Goal: Task Accomplishment & Management: Manage account settings

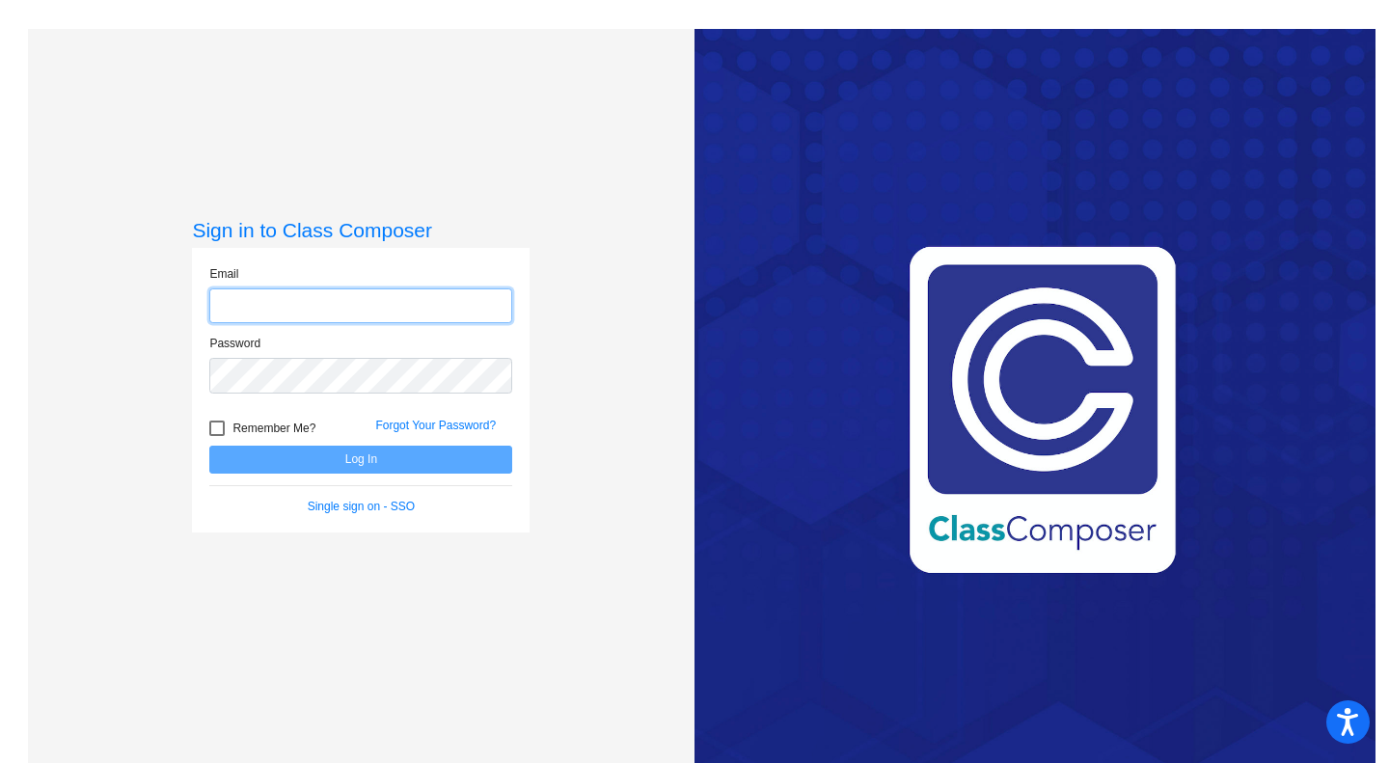
click at [366, 299] on input "email" at bounding box center [360, 306] width 303 height 36
type input "[EMAIL_ADDRESS][DOMAIN_NAME]"
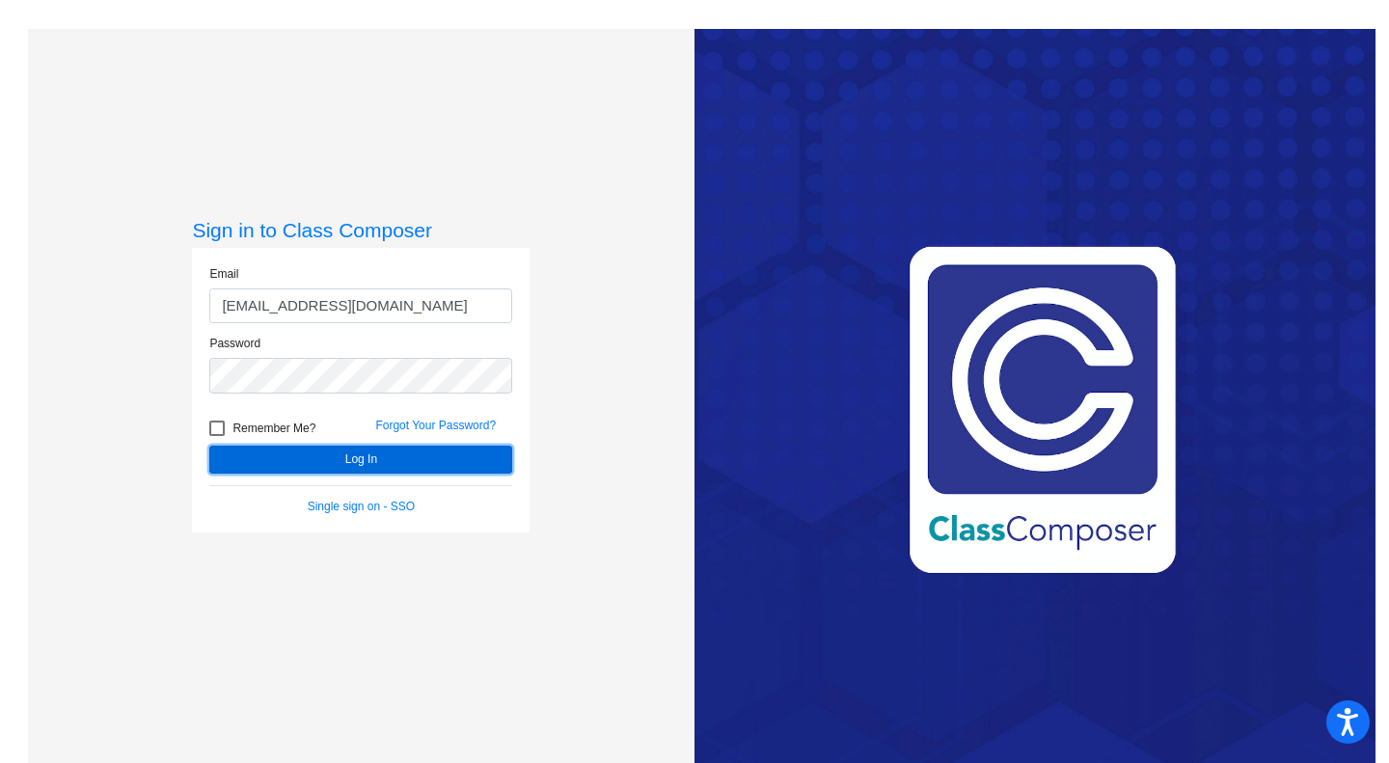
click at [334, 462] on button "Log In" at bounding box center [360, 460] width 303 height 28
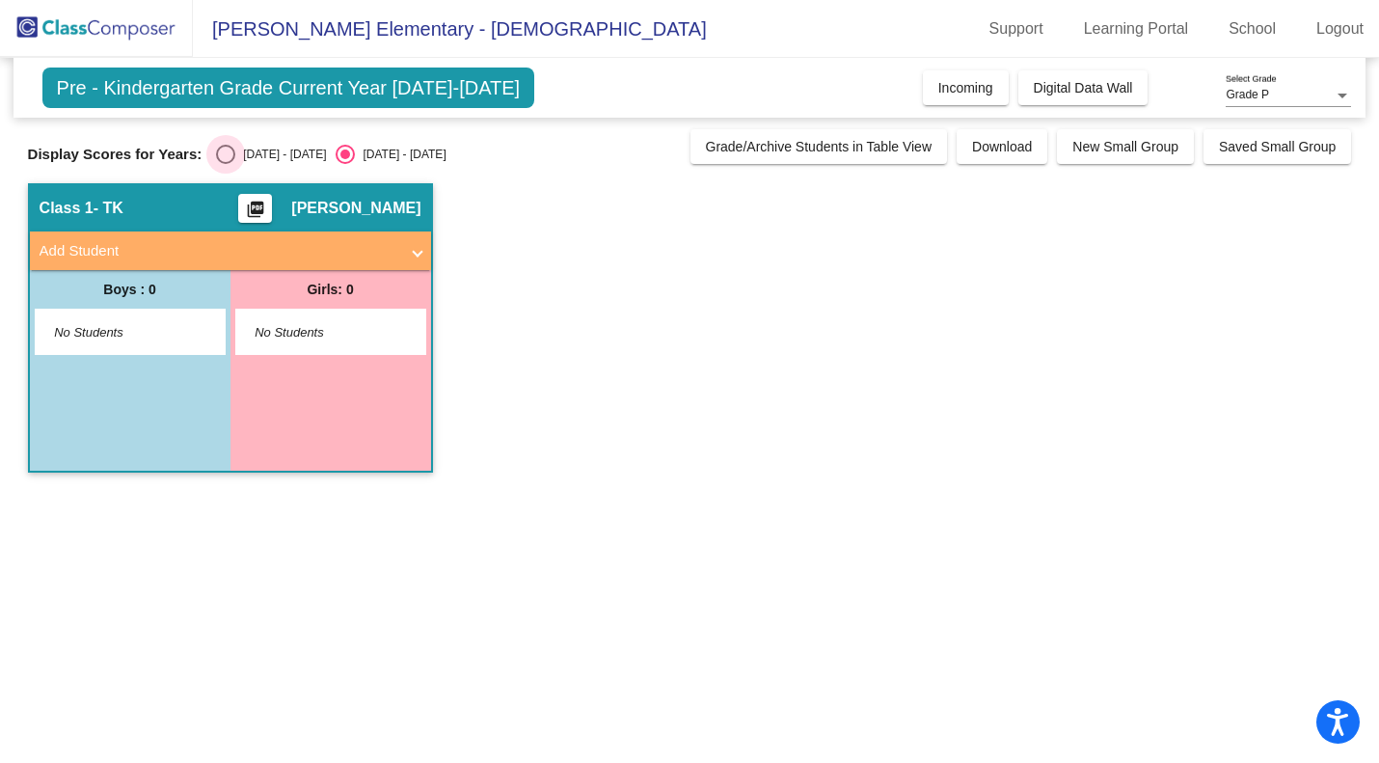
click at [226, 157] on div "Select an option" at bounding box center [225, 154] width 19 height 19
click at [226, 164] on input "[DATE] - [DATE]" at bounding box center [225, 164] width 1 height 1
radio input "true"
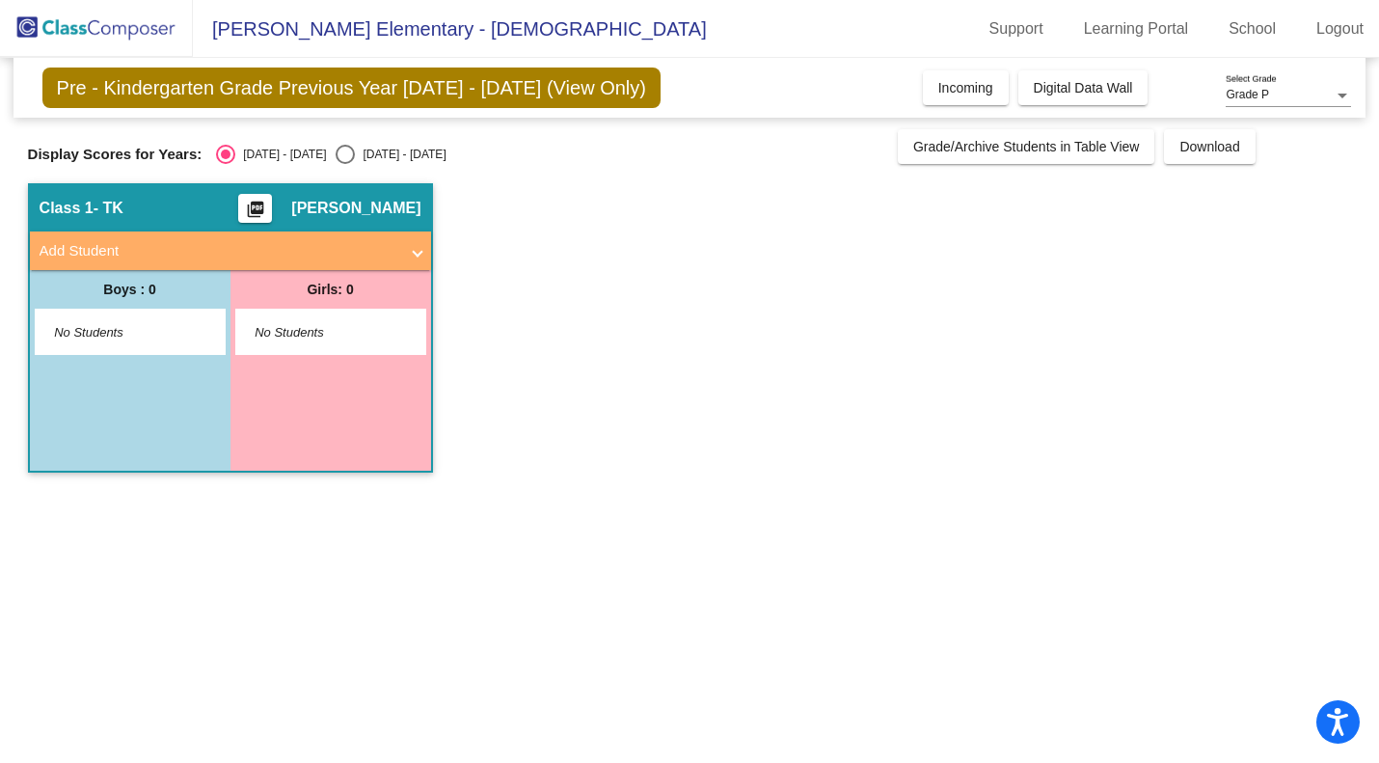
click at [639, 247] on app-classroom "Class 1 - TK picture_as_pdf [PERSON_NAME] Add Student First Name Last Name Stud…" at bounding box center [690, 337] width 1324 height 309
click at [226, 151] on div "Select an option" at bounding box center [226, 154] width 10 height 10
click at [226, 164] on input "[DATE] - [DATE]" at bounding box center [225, 164] width 1 height 1
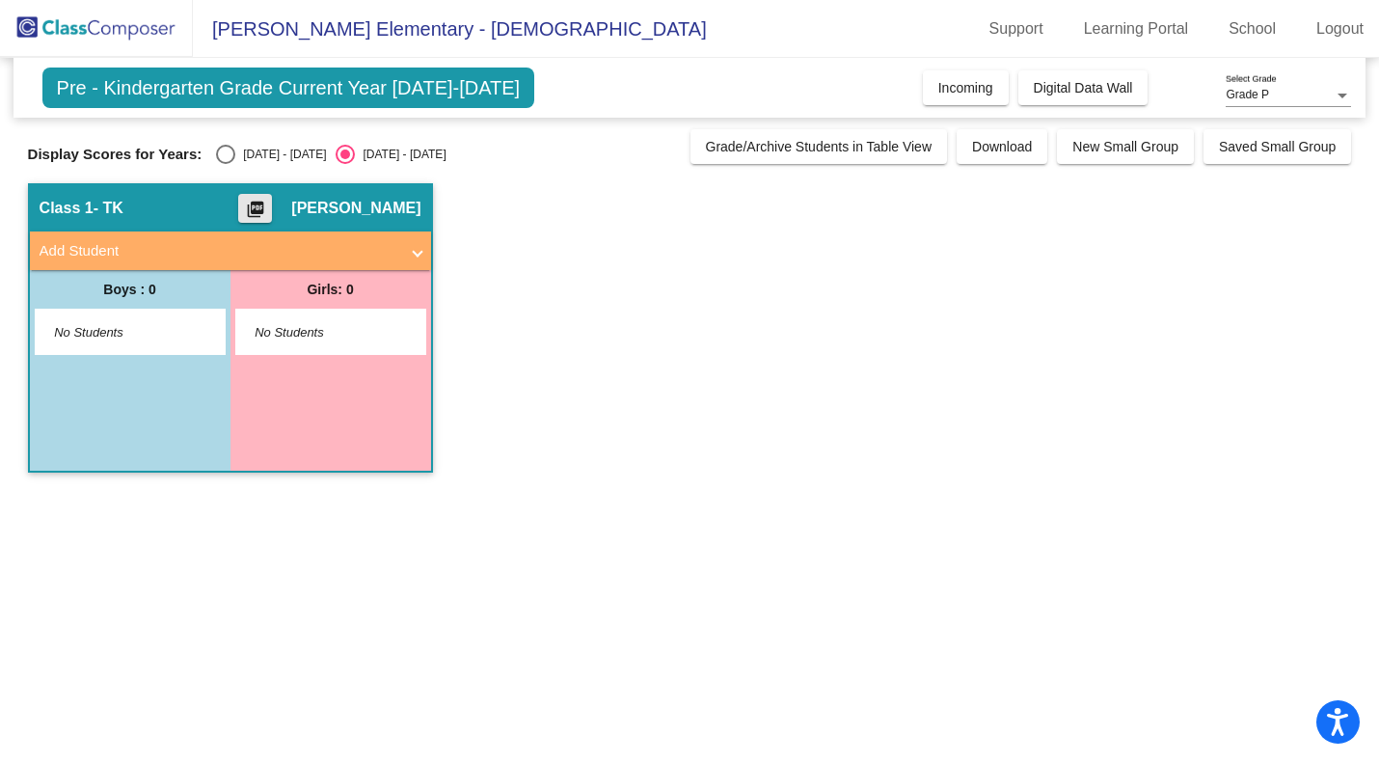
click at [267, 208] on mat-icon "picture_as_pdf" at bounding box center [255, 213] width 23 height 27
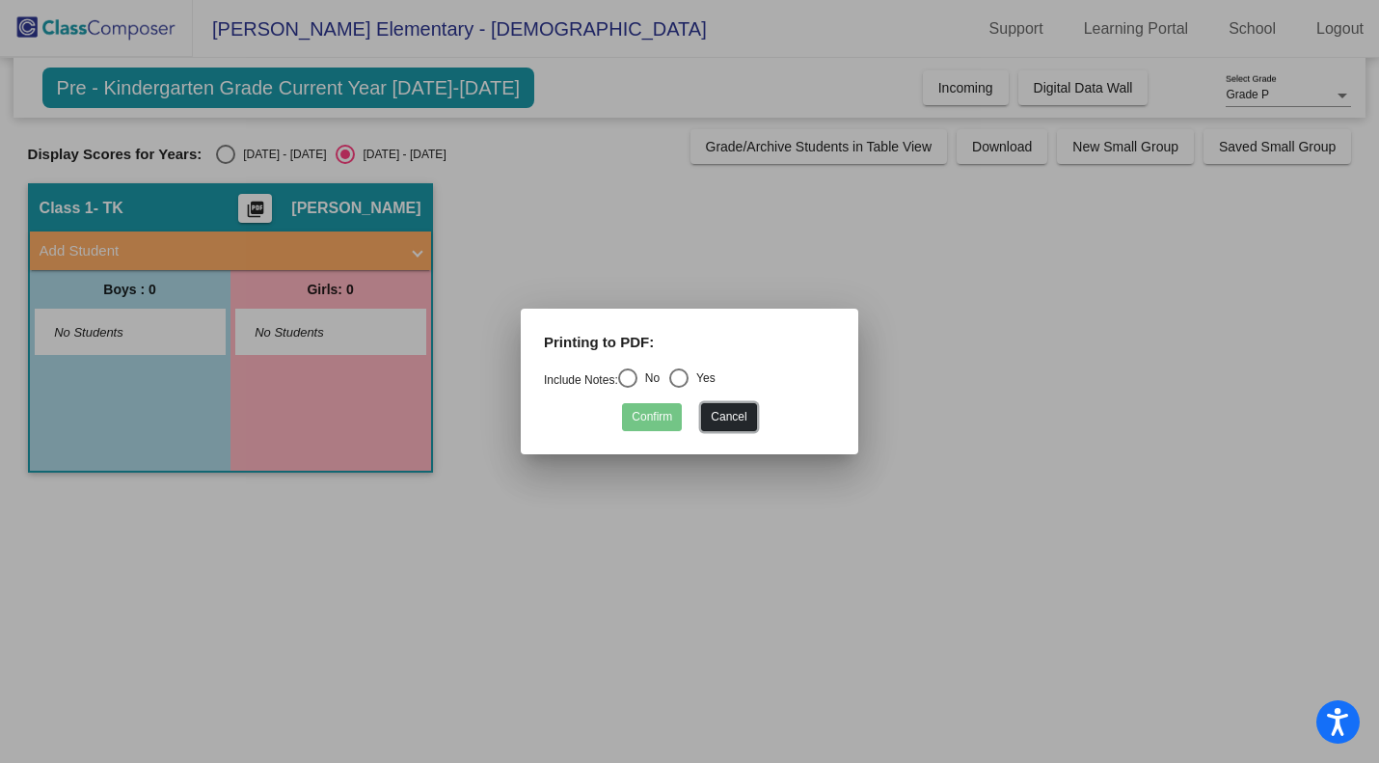
click at [714, 425] on button "Cancel" at bounding box center [728, 417] width 55 height 28
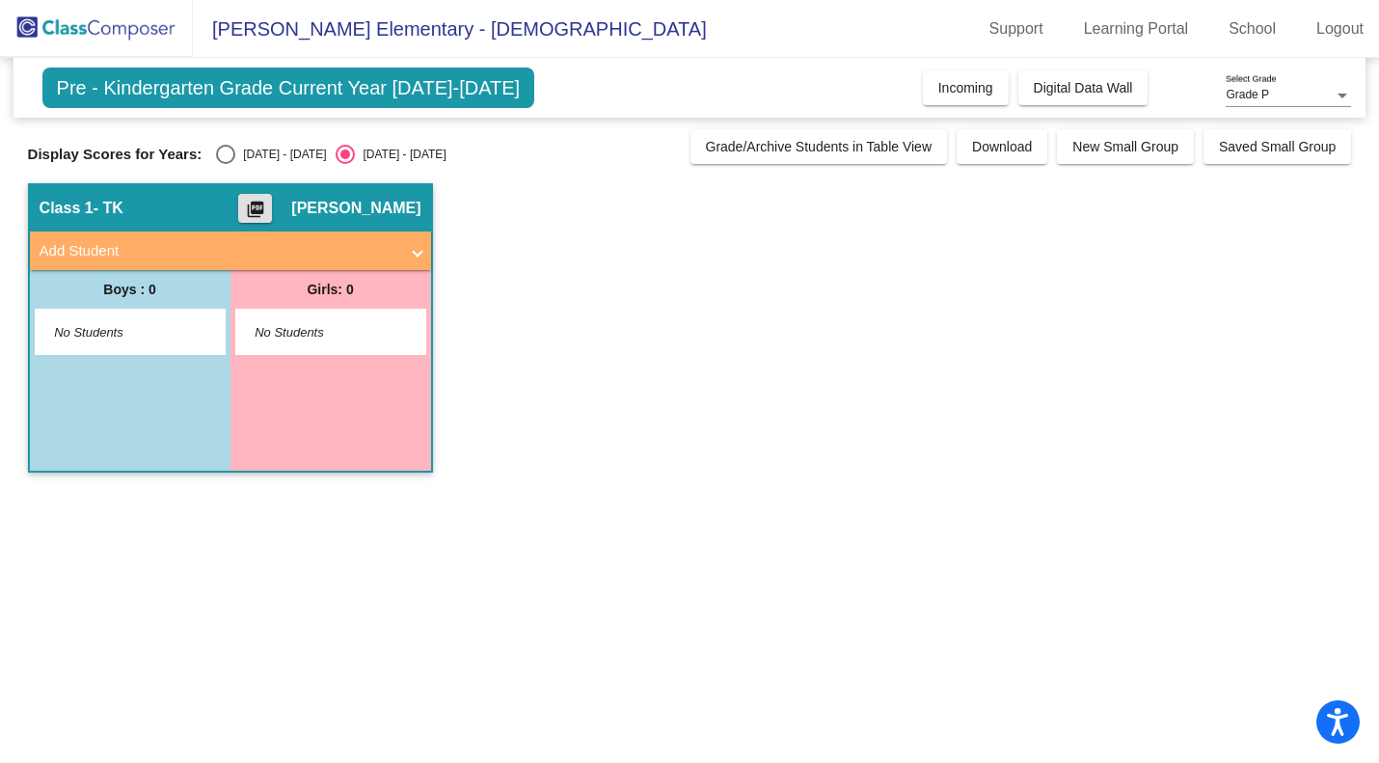
click at [227, 153] on div "Select an option" at bounding box center [225, 154] width 19 height 19
click at [226, 164] on input "[DATE] - [DATE]" at bounding box center [225, 164] width 1 height 1
radio input "true"
